Goal: Find specific page/section: Find specific page/section

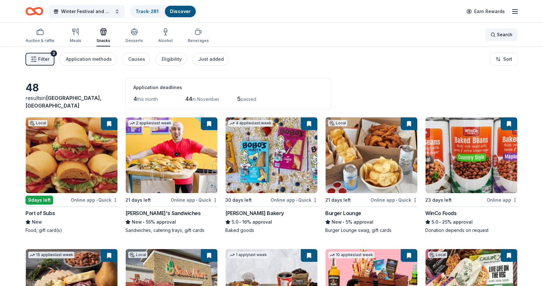
click at [501, 34] on span "Search" at bounding box center [505, 35] width 16 height 8
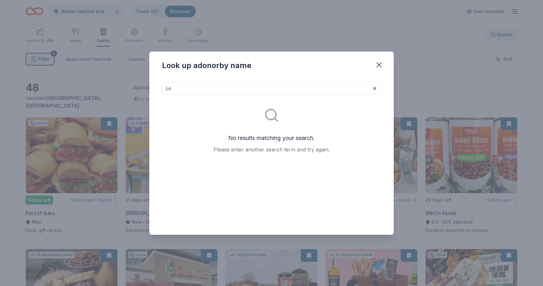
type input "L"
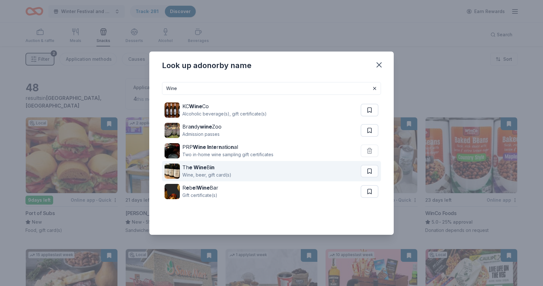
type input "Wine"
click at [199, 167] on strong "e Wine" at bounding box center [198, 167] width 18 height 6
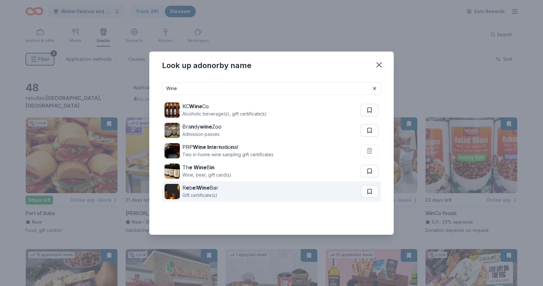
click at [207, 187] on strong "Wine" at bounding box center [203, 188] width 13 height 6
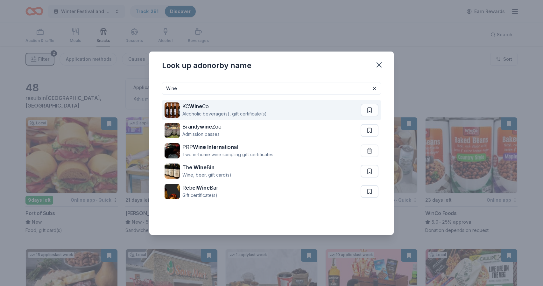
click at [202, 106] on strong "Wine" at bounding box center [195, 106] width 13 height 6
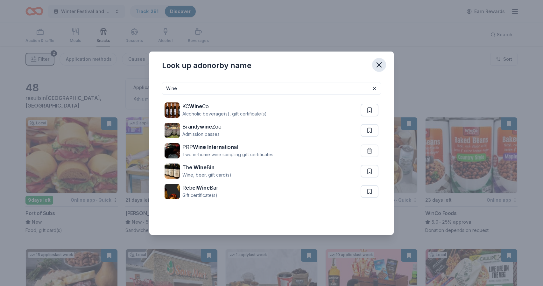
click at [379, 64] on icon "button" at bounding box center [379, 64] width 9 height 9
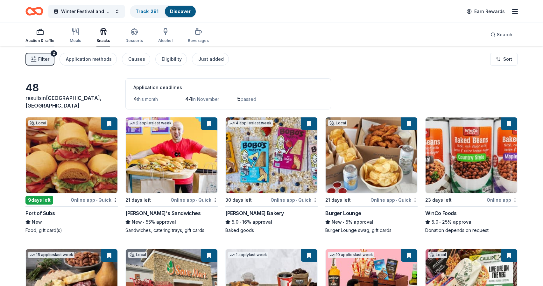
click at [41, 33] on icon "button" at bounding box center [40, 32] width 8 height 8
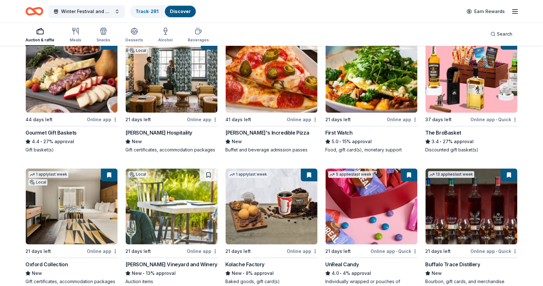
scroll to position [348, 0]
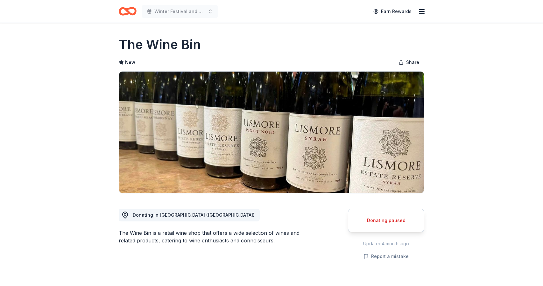
scroll to position [30, 0]
